Goal: Task Accomplishment & Management: Manage account settings

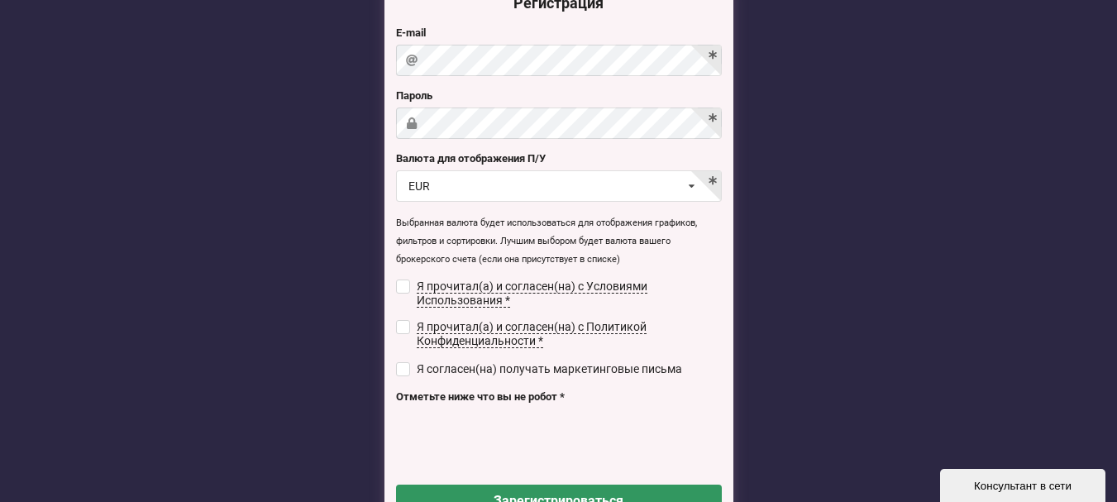
scroll to position [165, 0]
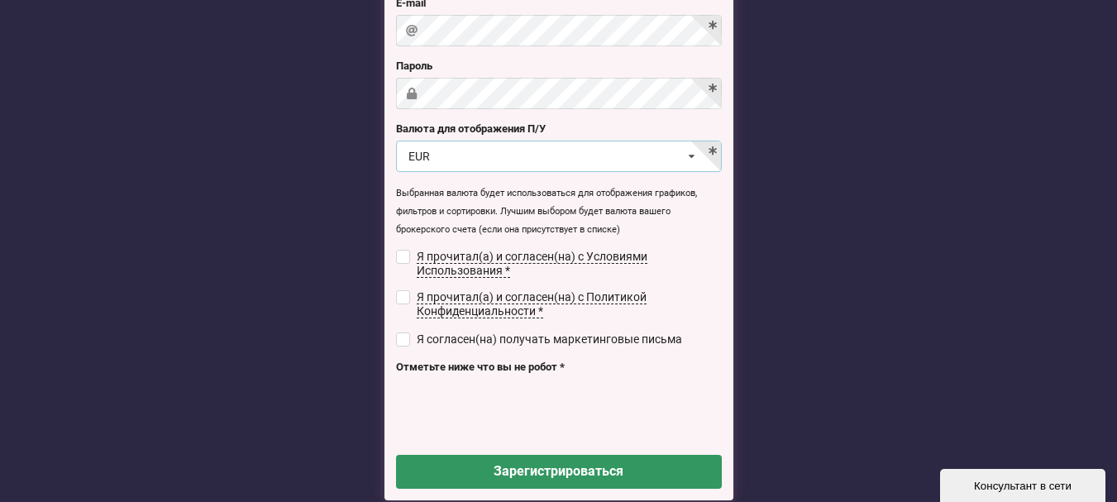
click at [693, 158] on icon at bounding box center [692, 156] width 24 height 31
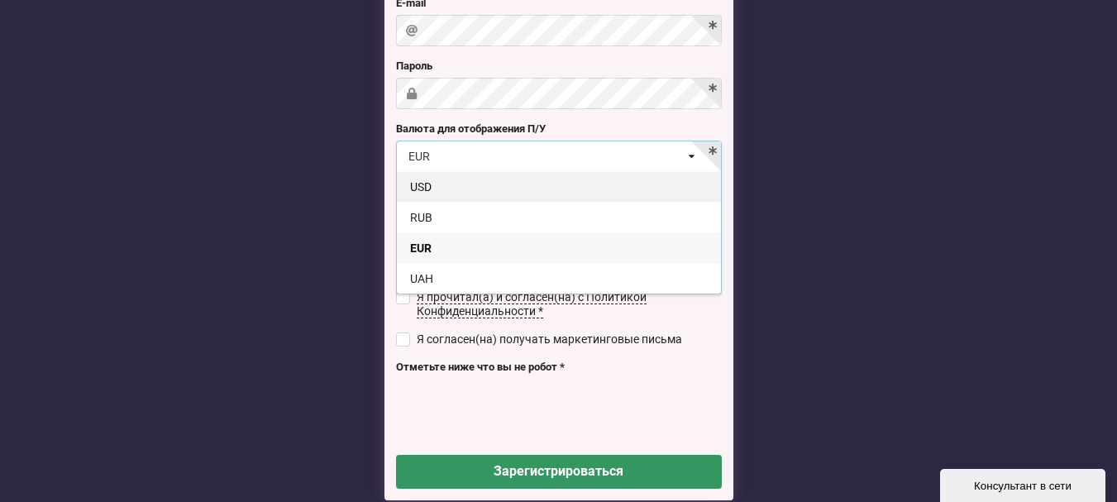
click at [441, 188] on div "USD" at bounding box center [559, 186] width 324 height 31
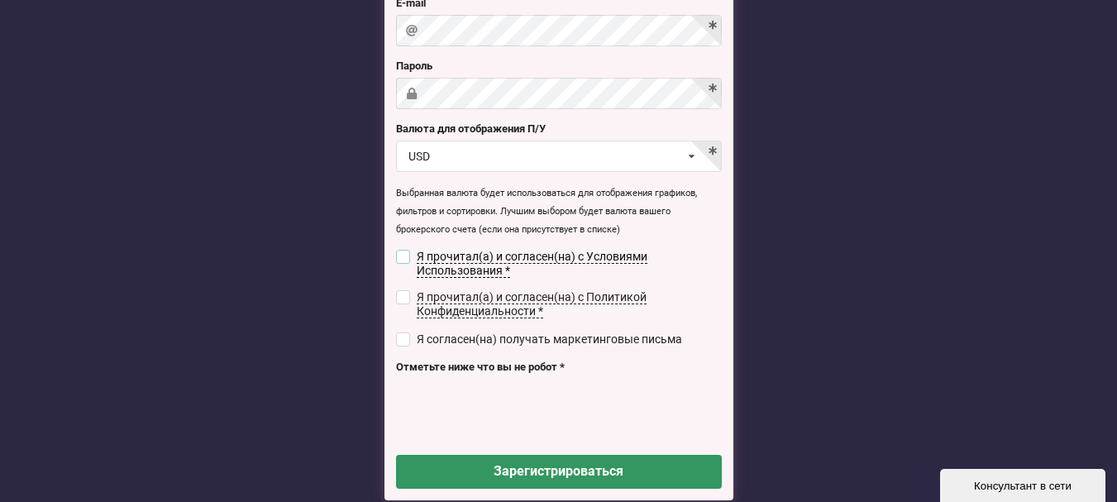
click at [397, 254] on input "checkbox" at bounding box center [403, 257] width 14 height 14
checkbox input "true"
click at [401, 298] on input "checkbox" at bounding box center [403, 297] width 14 height 14
checkbox input "true"
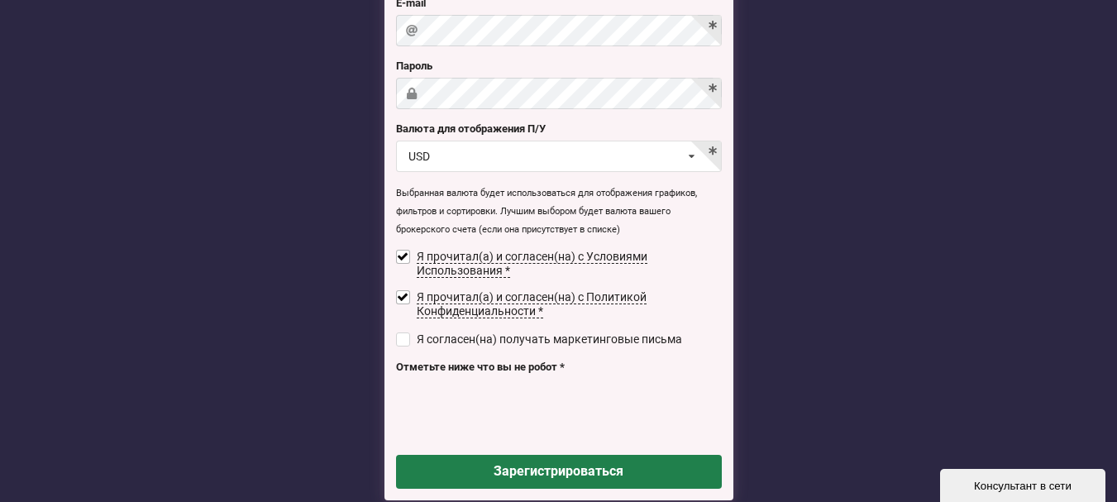
click at [572, 475] on button "Зарегистрироваться" at bounding box center [559, 472] width 326 height 34
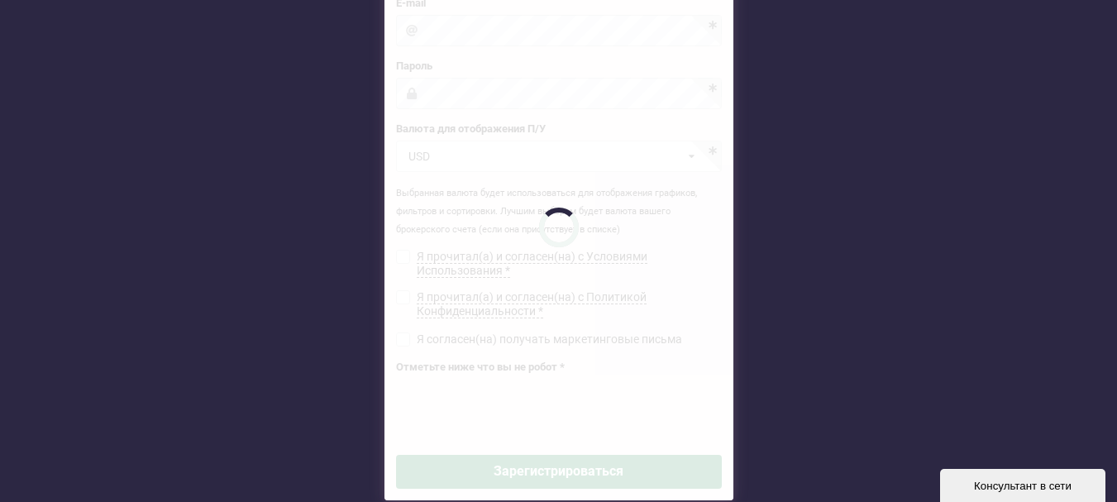
checkbox input "false"
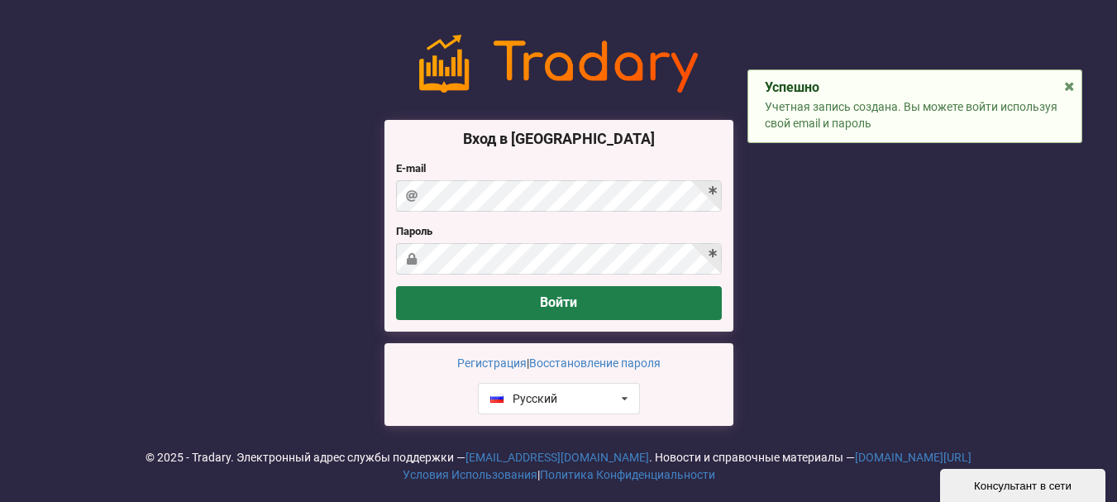
click at [619, 304] on button "Войти" at bounding box center [559, 303] width 326 height 34
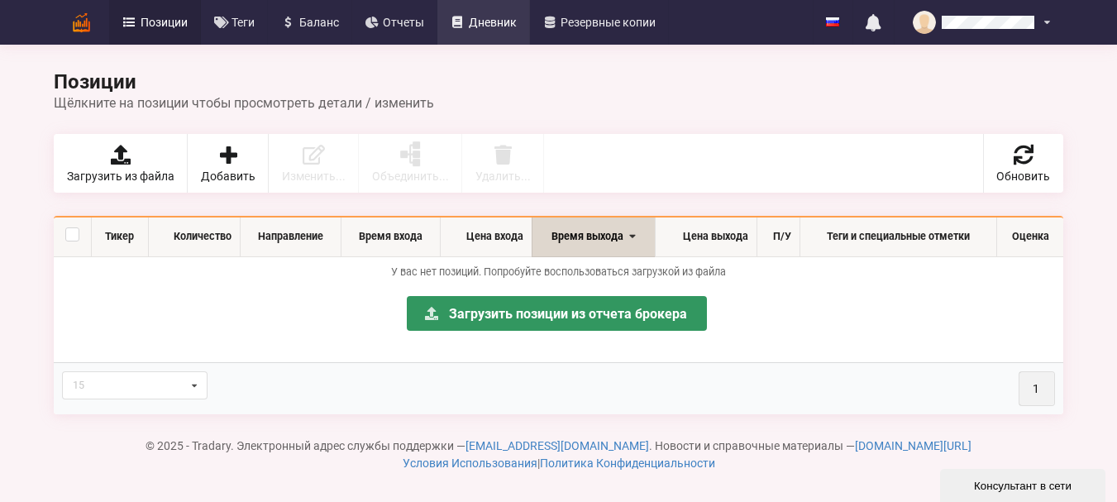
click at [488, 22] on span "Дневник" at bounding box center [493, 23] width 48 height 12
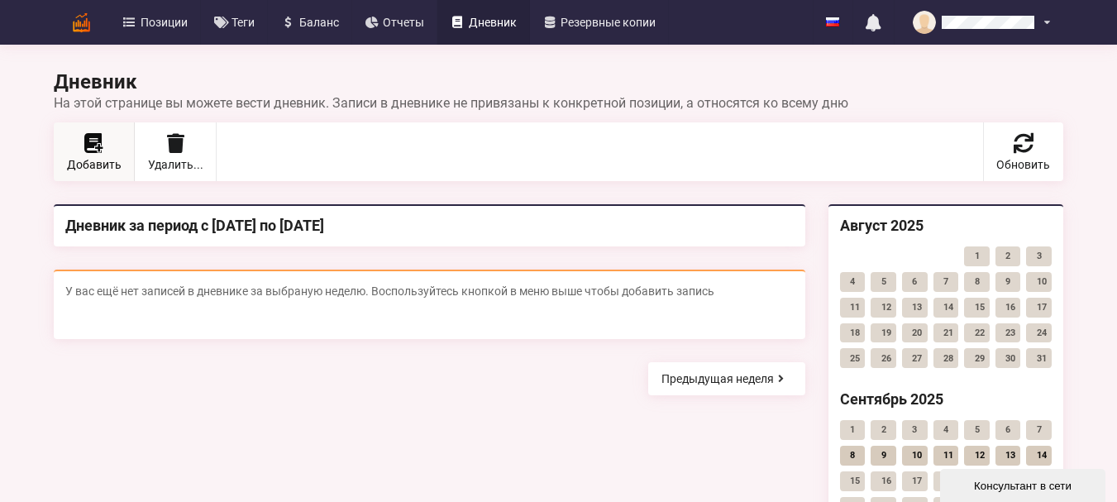
click at [95, 159] on span "Добавить" at bounding box center [94, 165] width 55 height 12
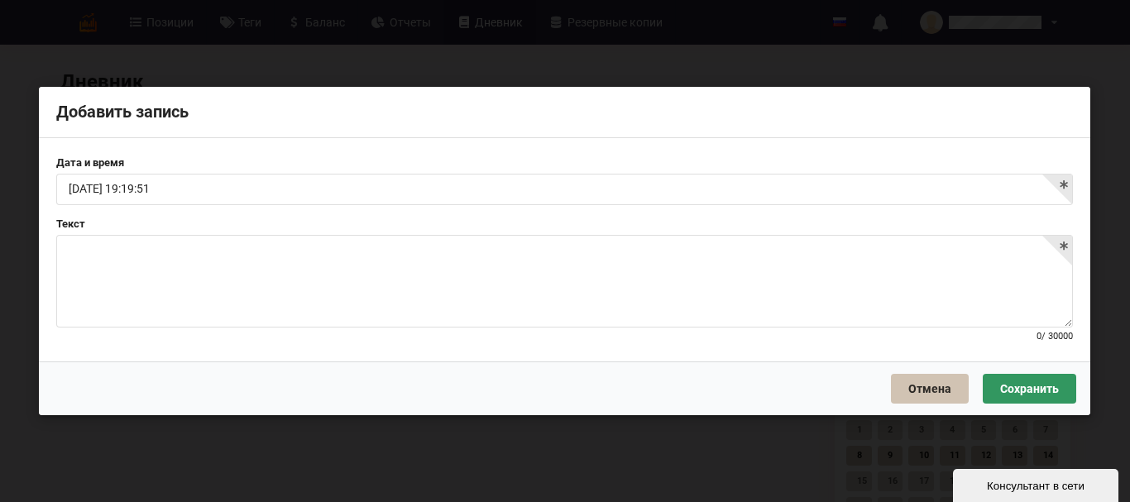
click at [943, 392] on button "Отмена" at bounding box center [930, 389] width 78 height 30
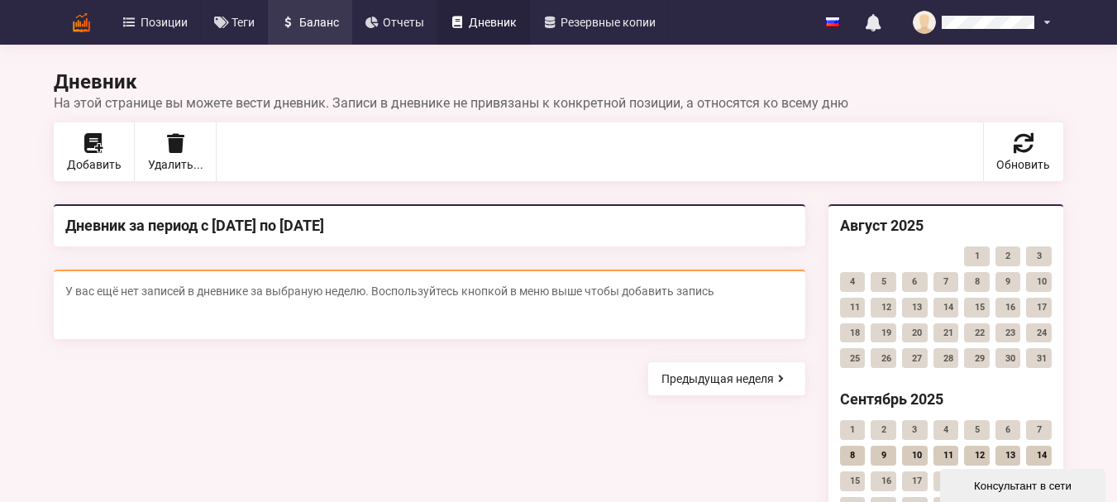
click at [303, 17] on span "Баланс" at bounding box center [319, 23] width 40 height 12
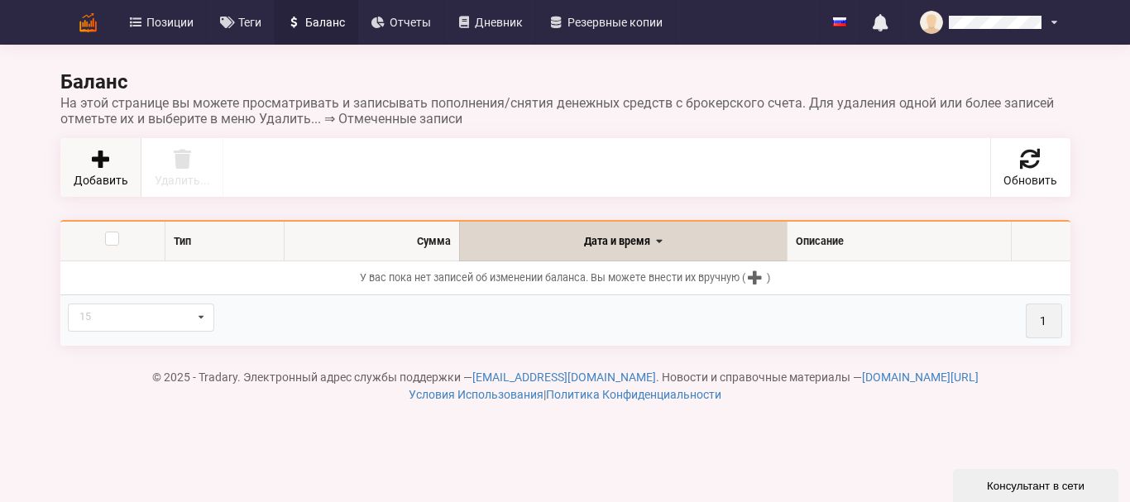
click at [84, 168] on link "Добавить" at bounding box center [100, 167] width 81 height 59
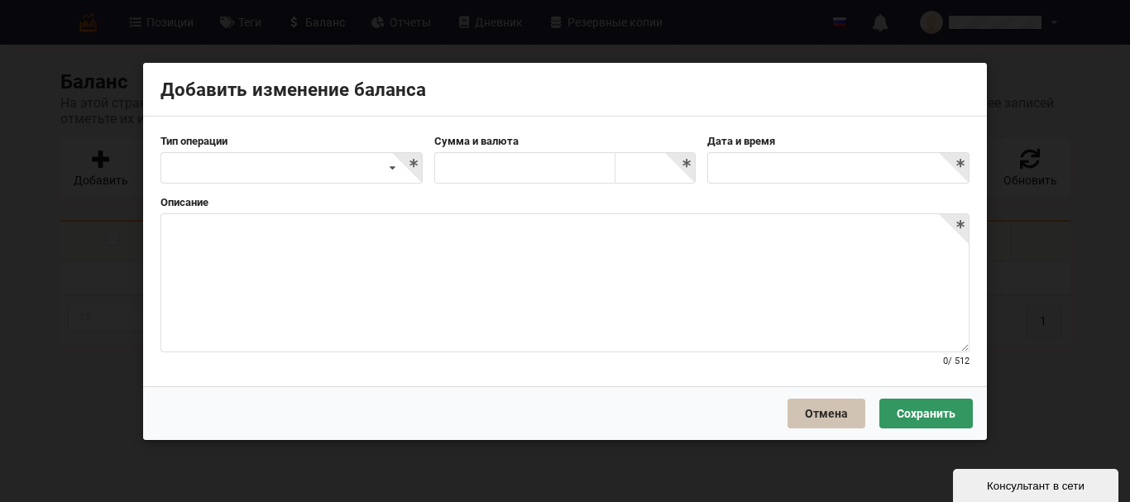
click at [844, 422] on button "Отмена" at bounding box center [826, 413] width 78 height 30
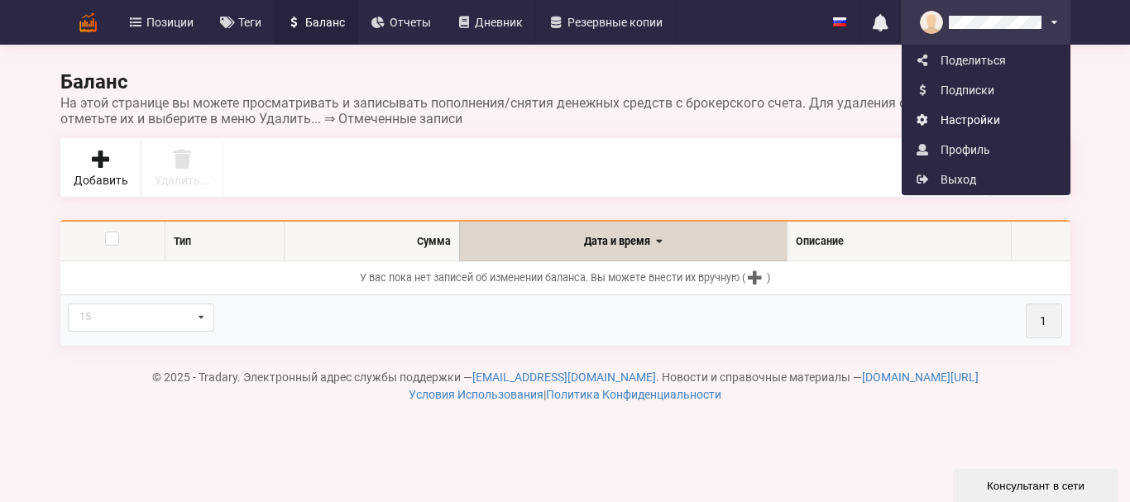
click at [953, 127] on link "Настройки" at bounding box center [985, 120] width 167 height 30
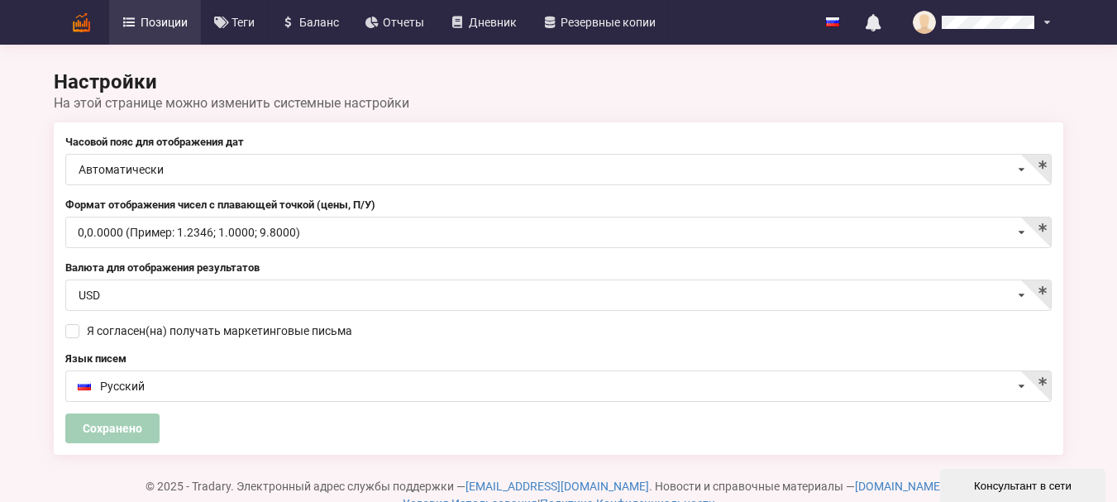
click at [146, 36] on link "Позиции" at bounding box center [155, 22] width 92 height 45
